Goal: Task Accomplishment & Management: Manage account settings

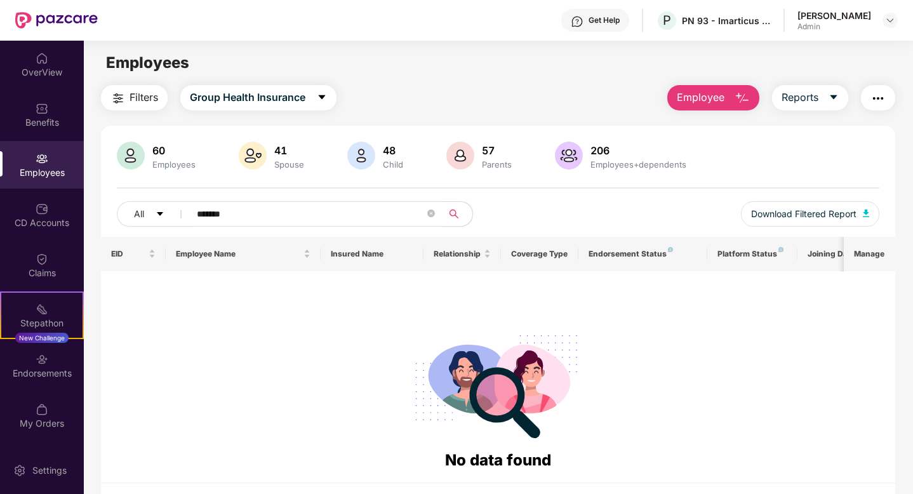
scroll to position [41, 0]
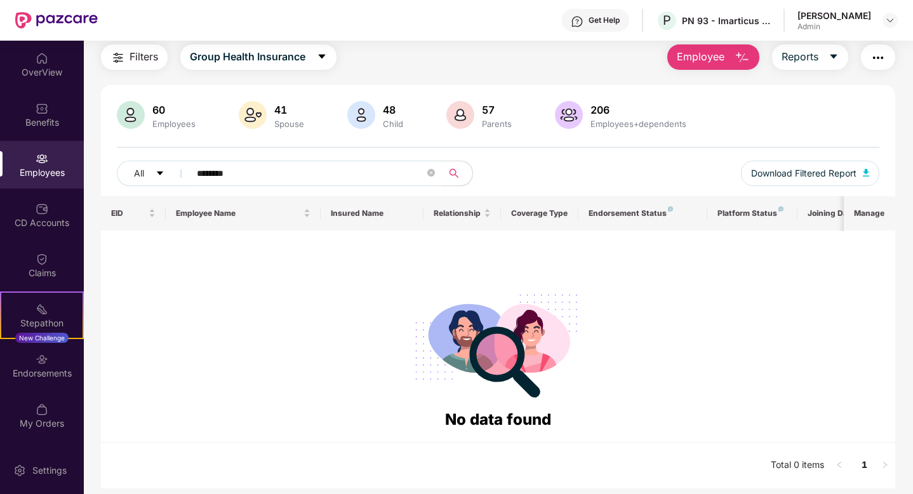
type input "********"
click at [880, 22] on div "[PERSON_NAME] Admin" at bounding box center [848, 21] width 100 height 22
click at [889, 22] on img at bounding box center [890, 20] width 10 height 10
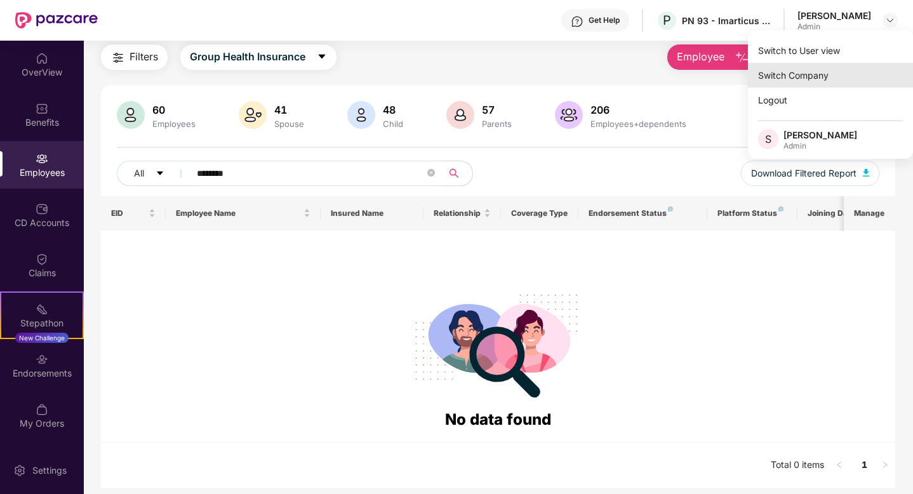
click at [812, 66] on div "Switch Company" at bounding box center [830, 75] width 165 height 25
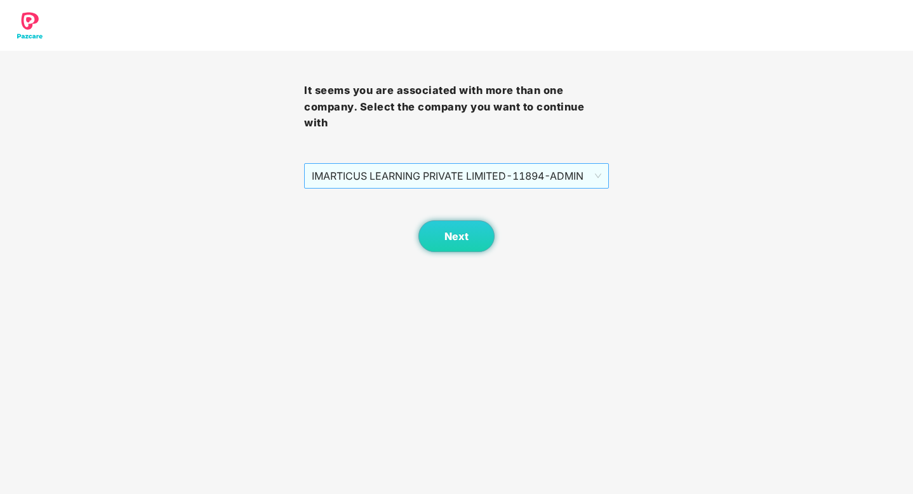
click at [530, 180] on span "IMARTICUS LEARNING PRIVATE LIMITED - 11894 - ADMIN" at bounding box center [456, 176] width 289 height 24
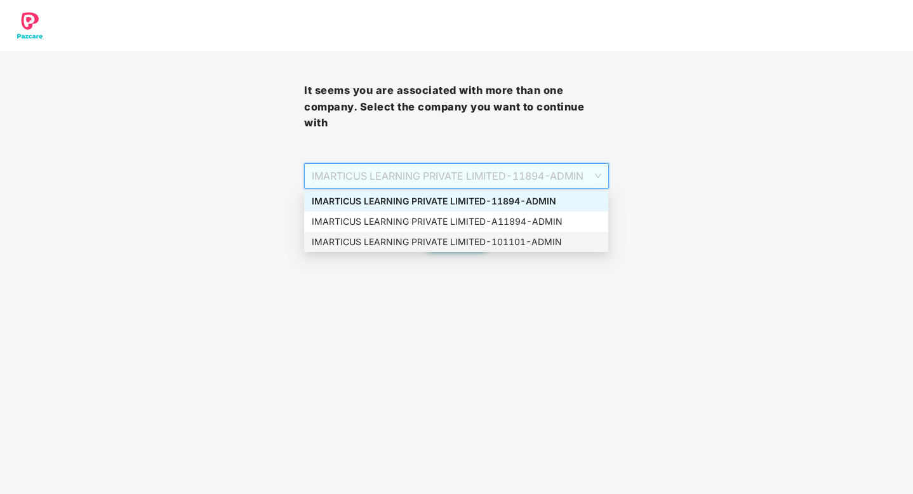
click at [520, 248] on div "IMARTICUS LEARNING PRIVATE LIMITED - 101101 - ADMIN" at bounding box center [456, 242] width 289 height 14
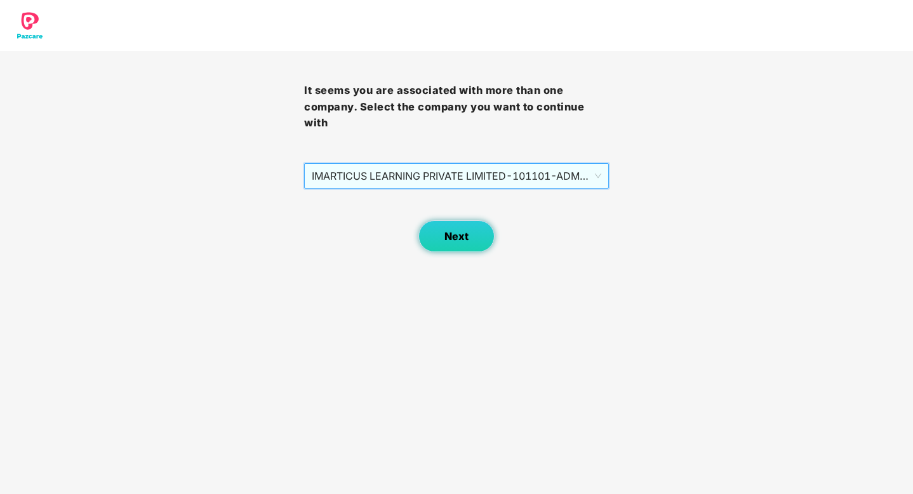
click at [462, 244] on button "Next" at bounding box center [457, 236] width 76 height 32
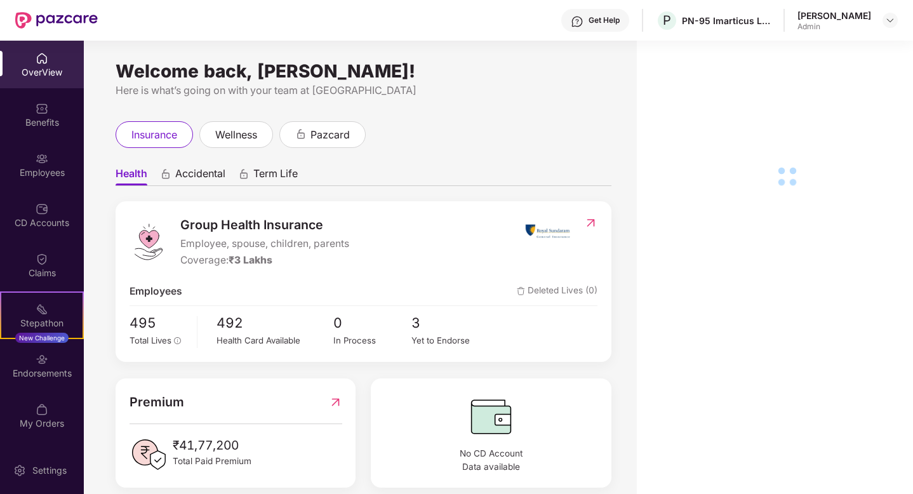
click at [45, 166] on div "Employees" at bounding box center [42, 172] width 84 height 13
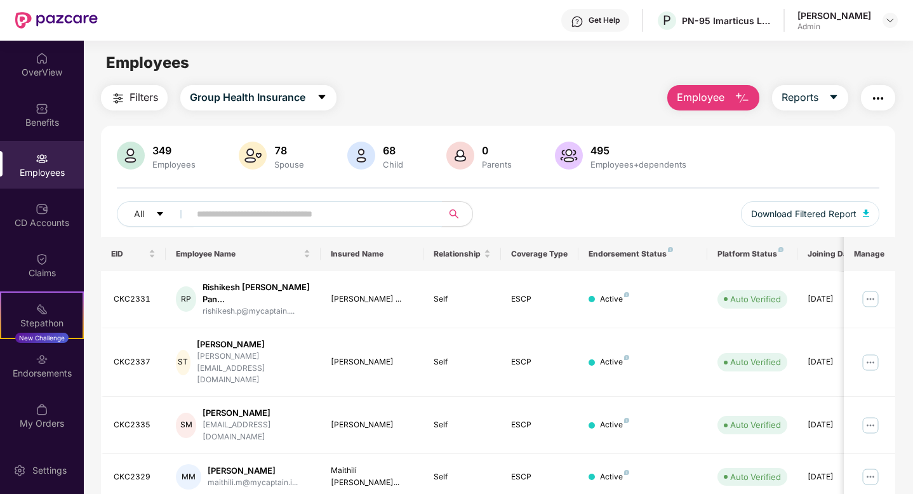
click at [242, 214] on input "text" at bounding box center [311, 214] width 228 height 19
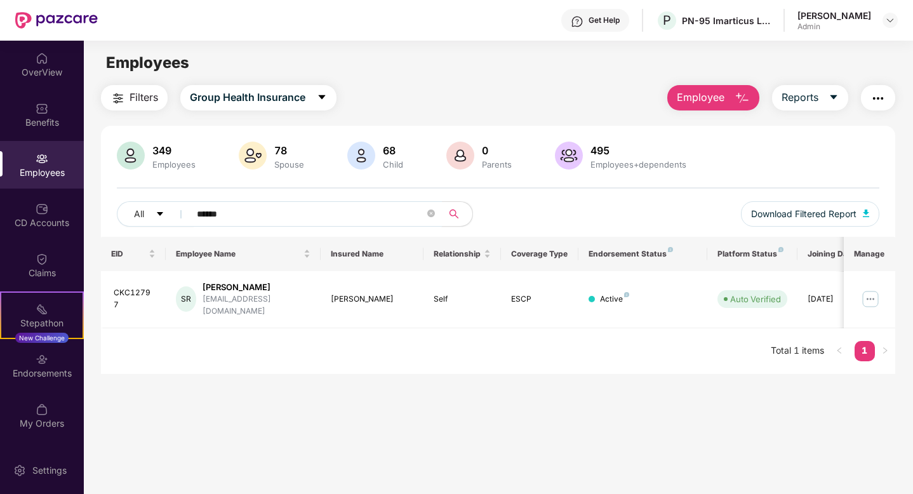
type input "******"
click at [885, 25] on img at bounding box center [890, 20] width 10 height 10
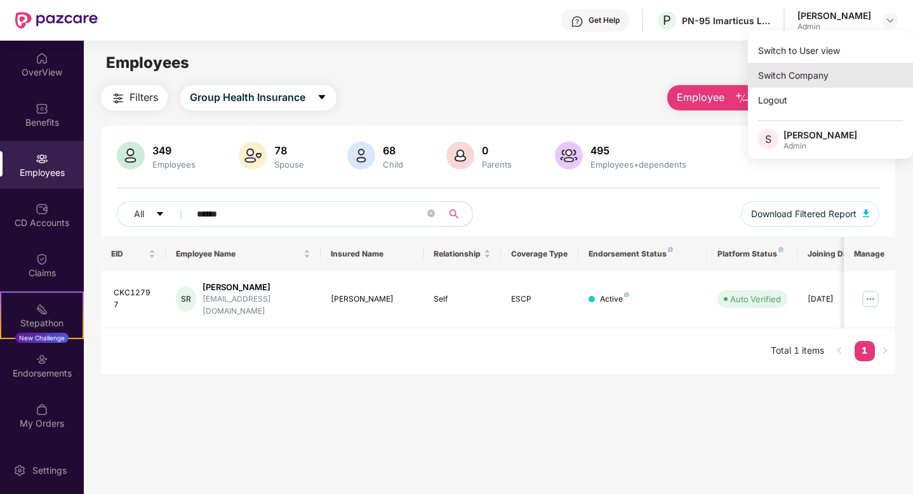
click at [804, 77] on div "Switch Company" at bounding box center [830, 75] width 165 height 25
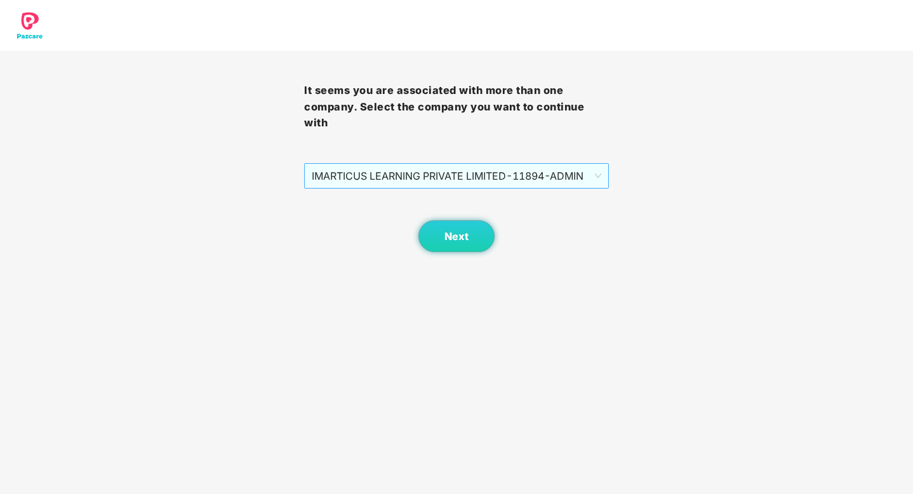
click at [529, 189] on div "IMARTICUS LEARNING PRIVATE LIMITED - 11894 - ADMIN" at bounding box center [456, 175] width 304 height 25
click at [527, 180] on span "IMARTICUS LEARNING PRIVATE LIMITED - 11894 - ADMIN" at bounding box center [456, 176] width 289 height 24
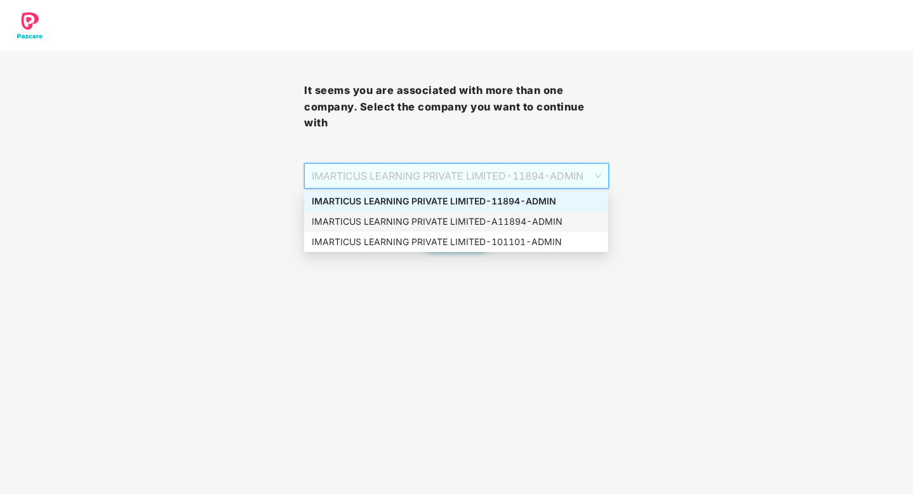
click at [523, 220] on div "IMARTICUS LEARNING PRIVATE LIMITED - A11894 - ADMIN" at bounding box center [456, 222] width 289 height 14
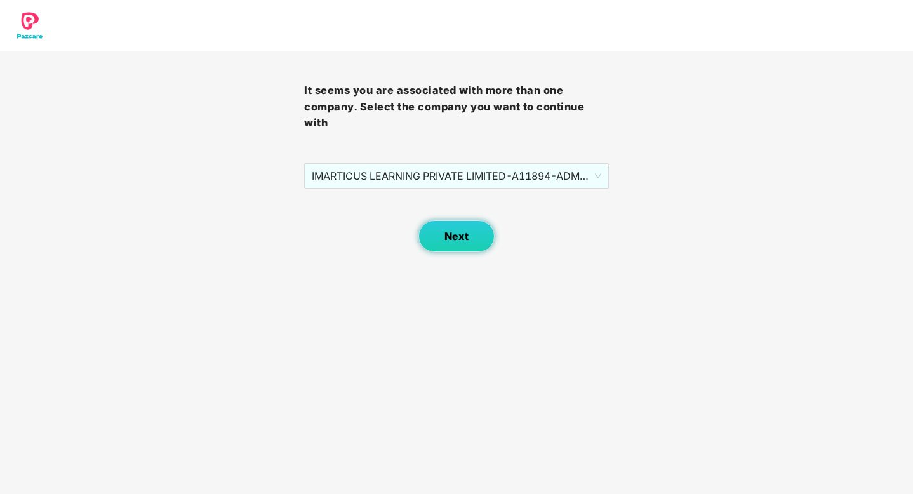
click at [438, 250] on button "Next" at bounding box center [457, 236] width 76 height 32
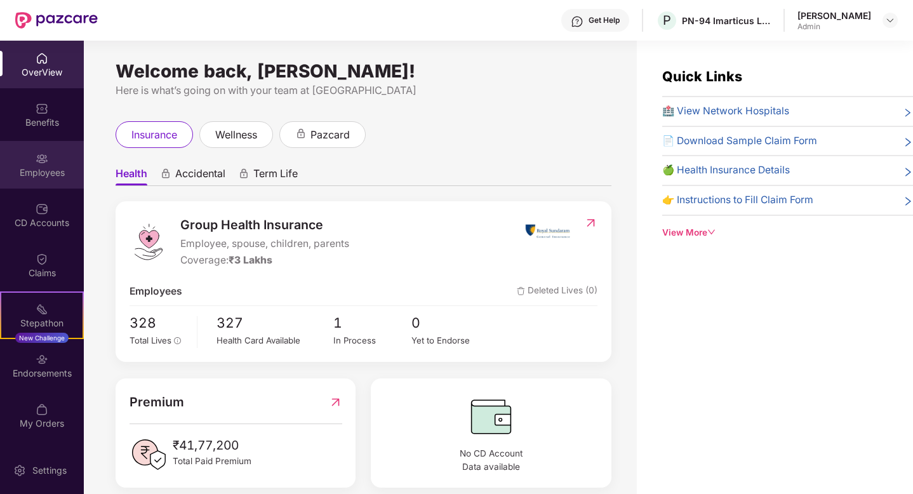
click at [43, 168] on div "Employees" at bounding box center [42, 172] width 84 height 13
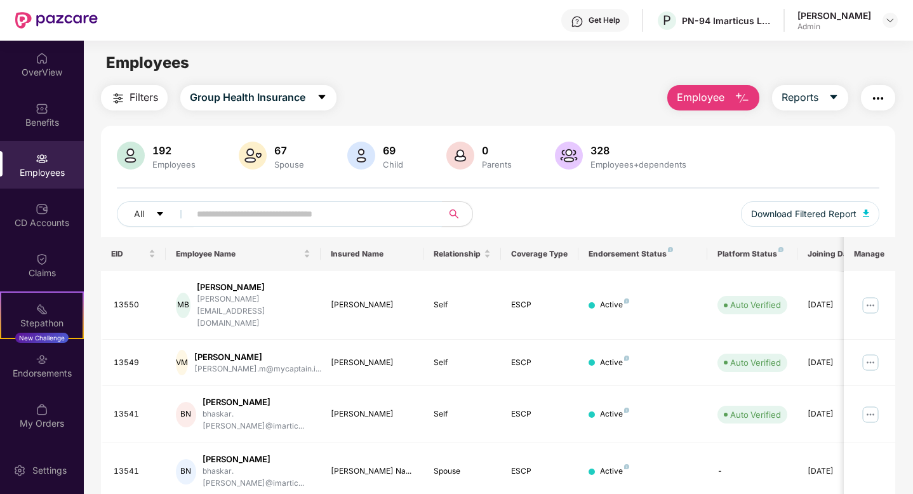
click at [240, 211] on input "text" at bounding box center [311, 214] width 228 height 19
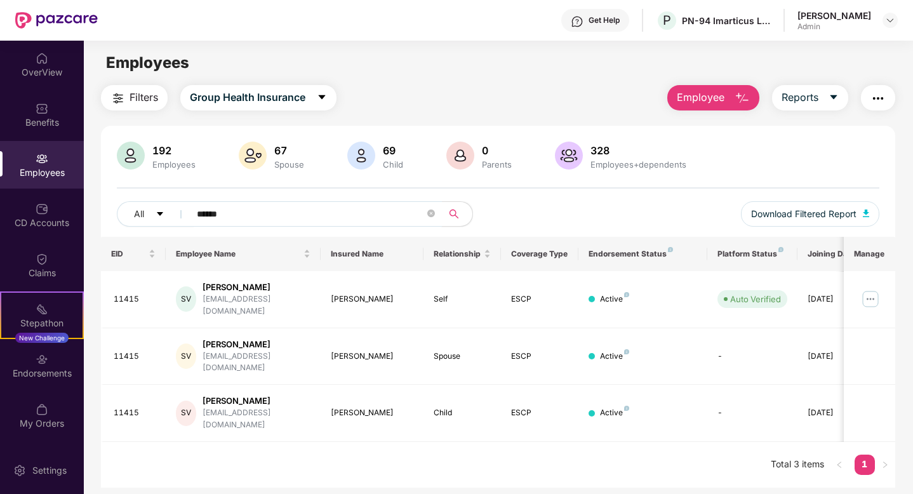
scroll to position [41, 0]
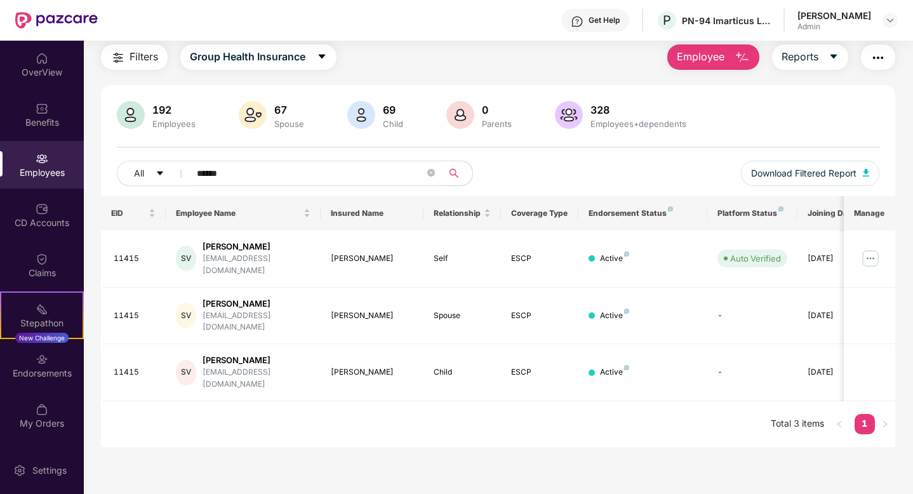
type input "******"
